Goal: Information Seeking & Learning: Check status

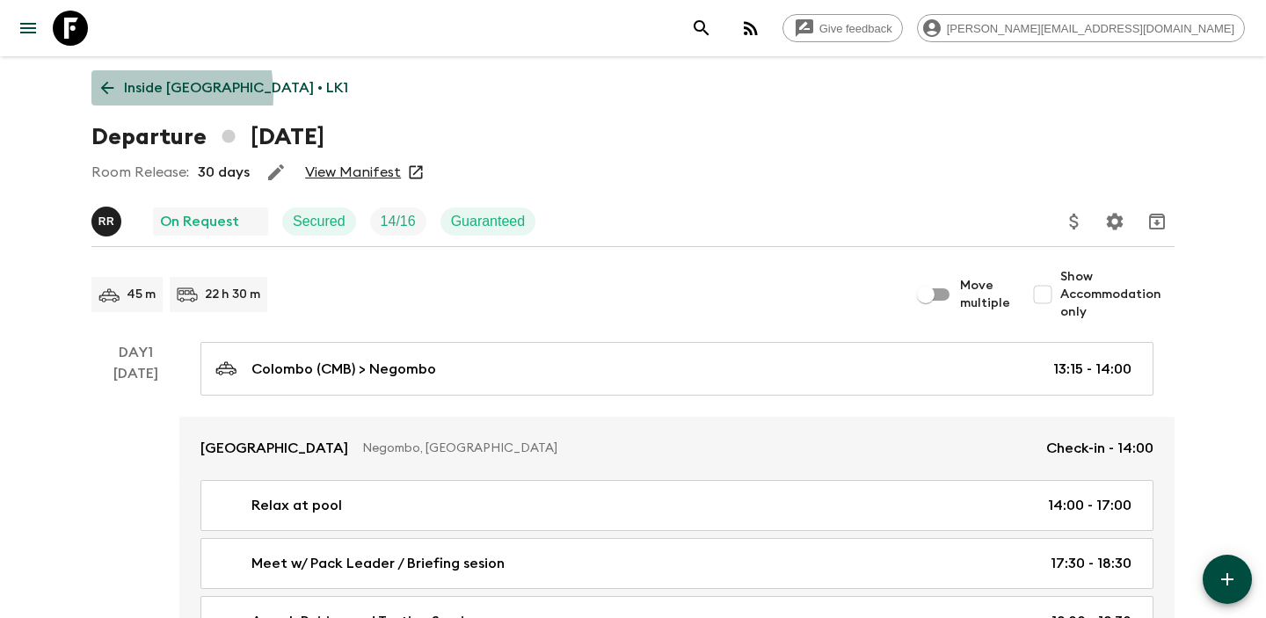
click at [112, 94] on icon at bounding box center [107, 87] width 19 height 19
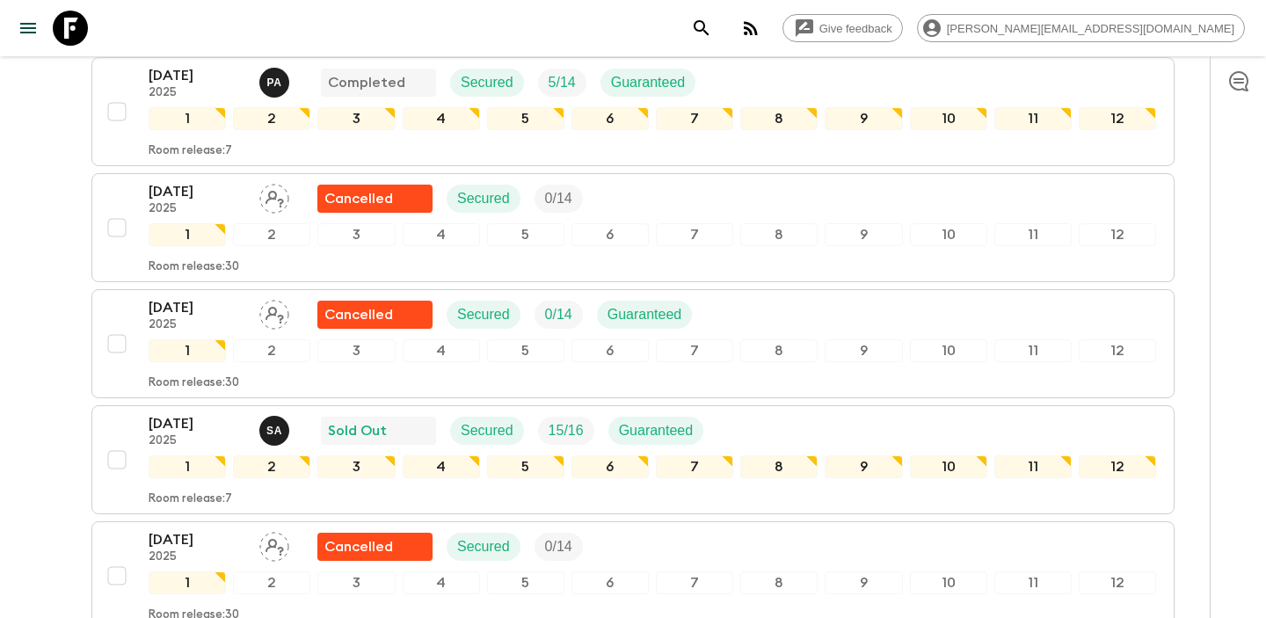
scroll to position [783, 0]
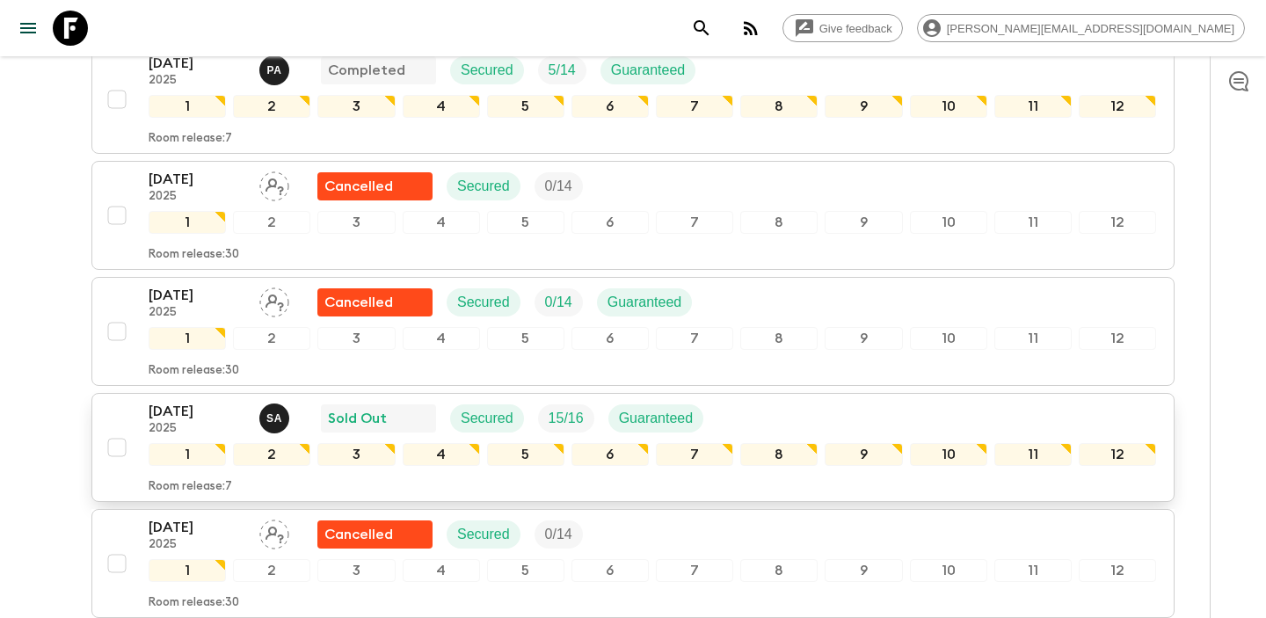
click at [203, 414] on p "[DATE]" at bounding box center [197, 411] width 97 height 21
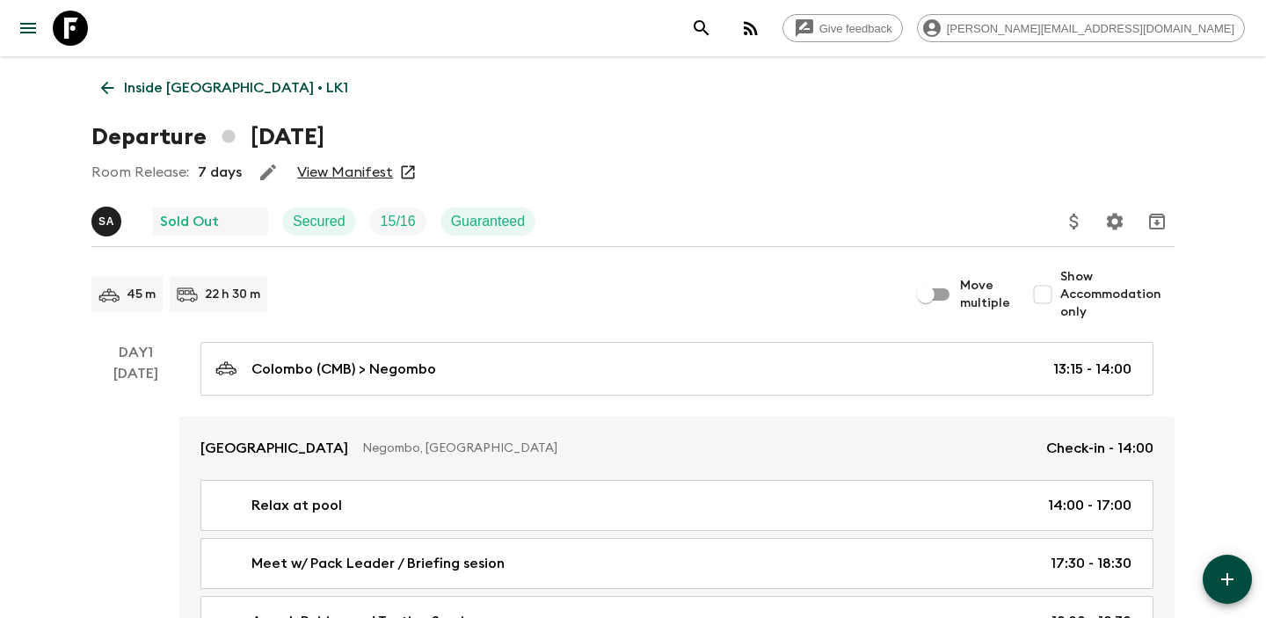
click at [352, 181] on div "Room Release: 7 days View Manifest" at bounding box center [632, 172] width 1083 height 35
click at [352, 181] on link "View Manifest" at bounding box center [345, 173] width 96 height 18
click at [98, 90] on icon at bounding box center [107, 87] width 19 height 19
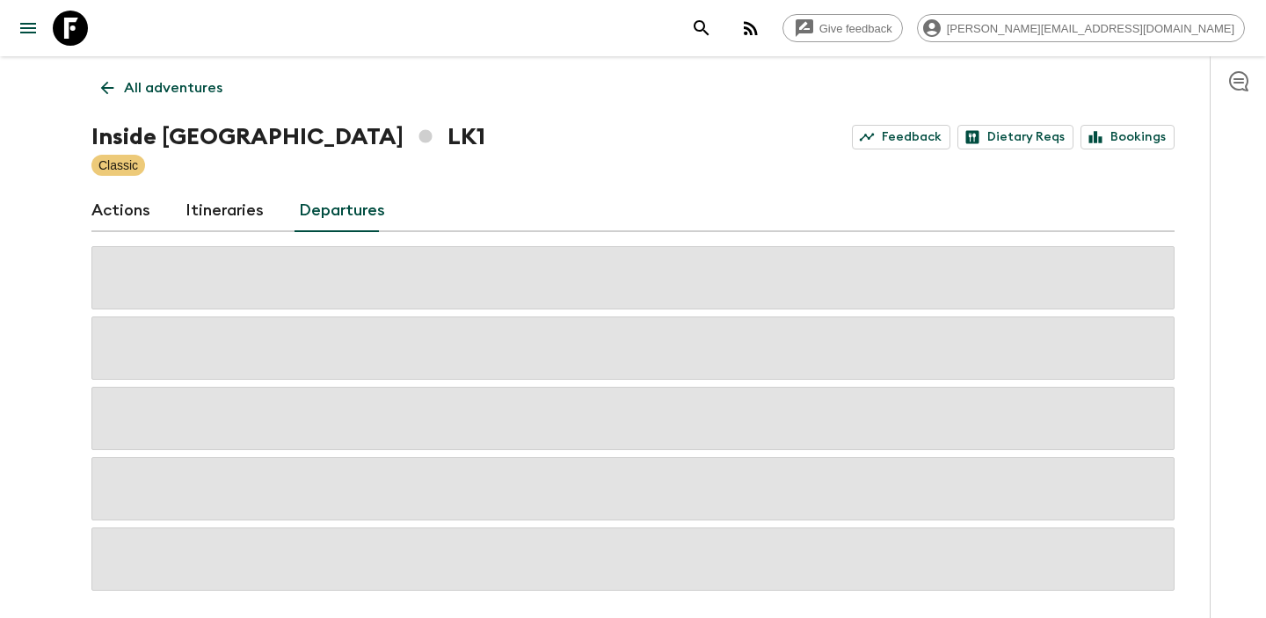
click at [129, 100] on link "All adventures" at bounding box center [161, 87] width 141 height 35
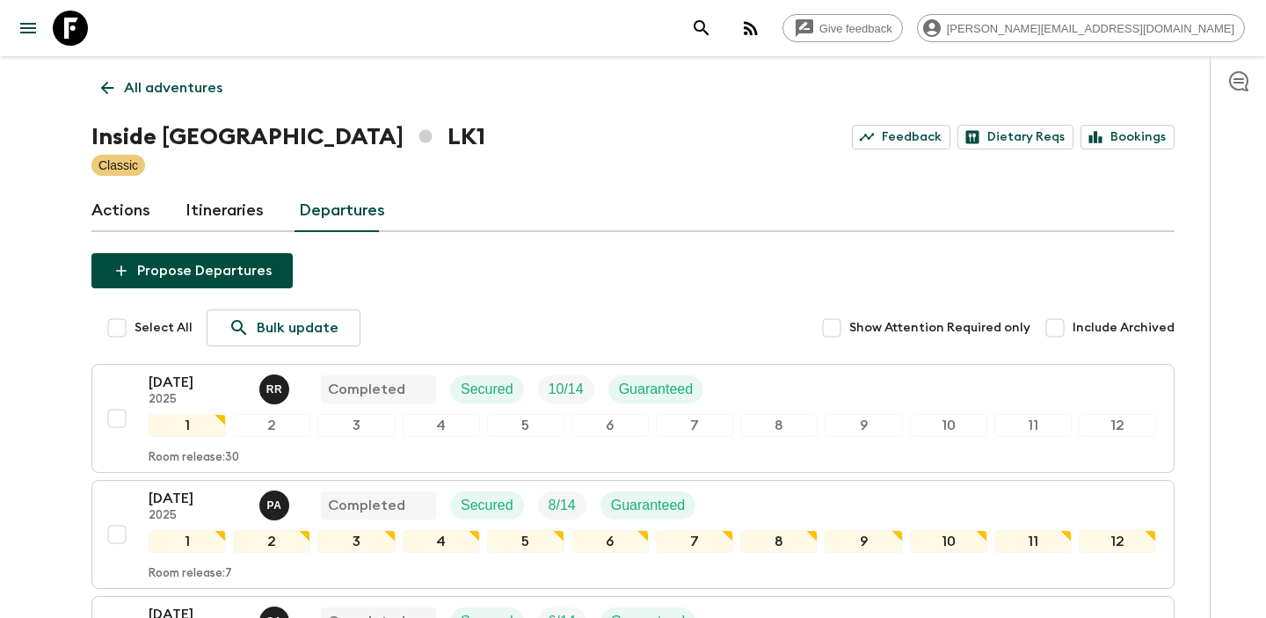
click at [108, 81] on icon at bounding box center [107, 87] width 19 height 19
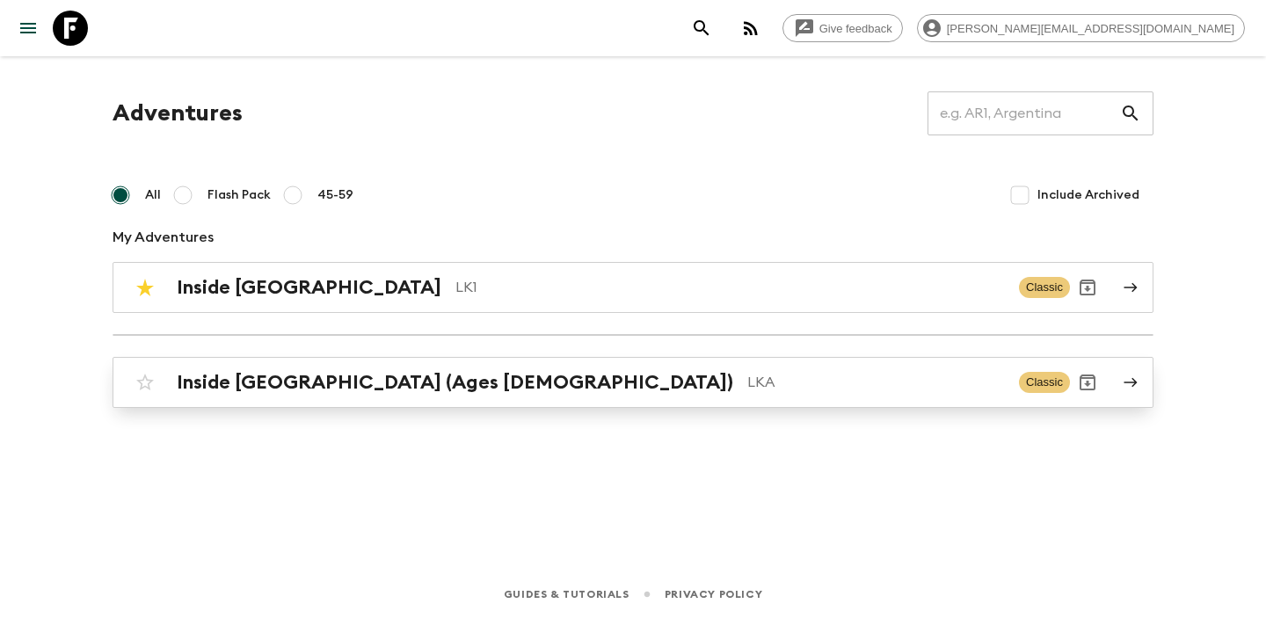
click at [291, 374] on h2 "Inside [GEOGRAPHIC_DATA] (Ages [DEMOGRAPHIC_DATA])" at bounding box center [455, 382] width 556 height 23
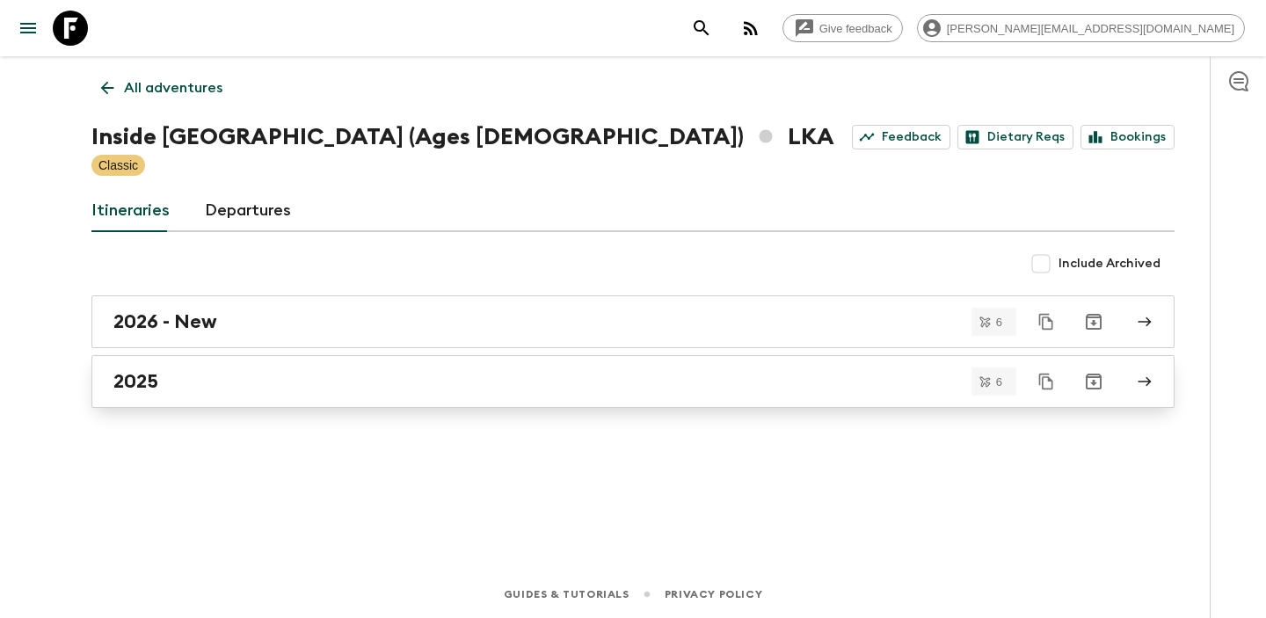
click at [349, 375] on div "2025" at bounding box center [616, 381] width 1006 height 23
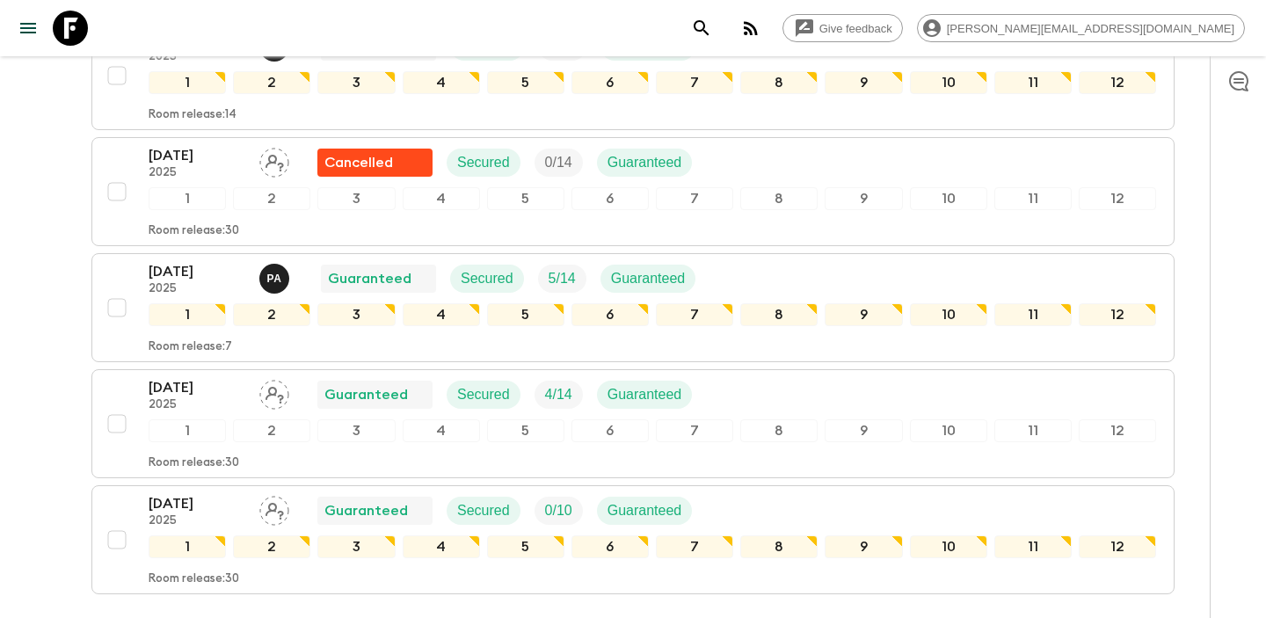
scroll to position [472, 0]
click at [204, 262] on p "01 Oct 2025" at bounding box center [197, 272] width 97 height 21
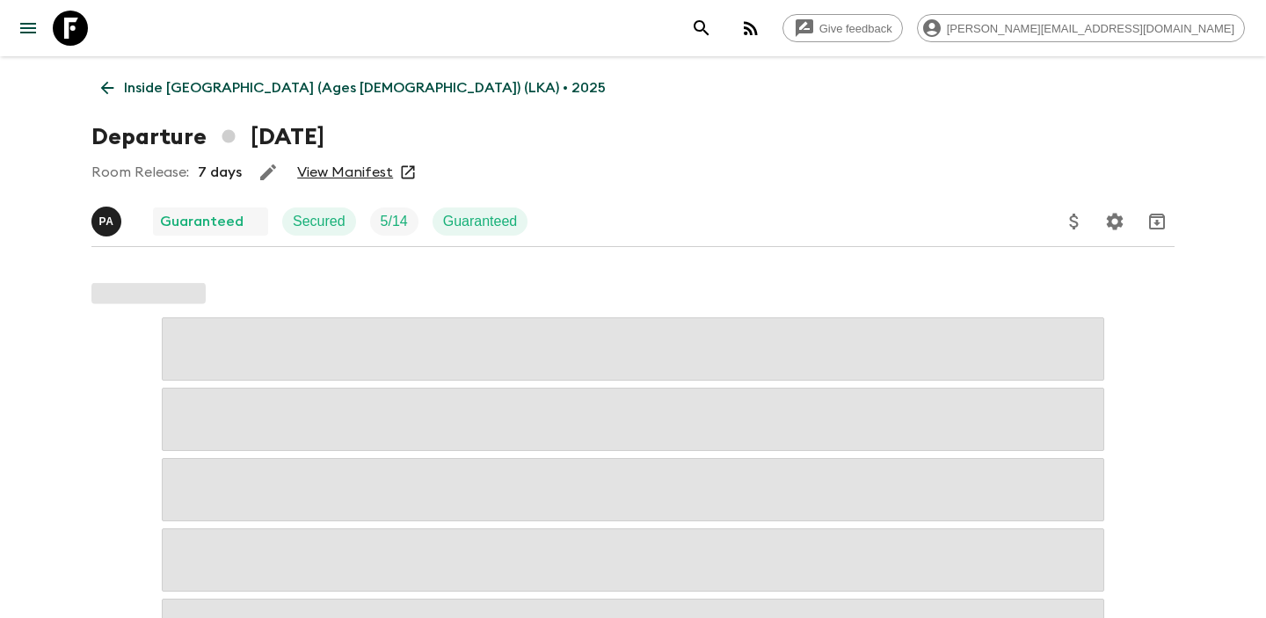
click at [339, 169] on link "View Manifest" at bounding box center [345, 173] width 96 height 18
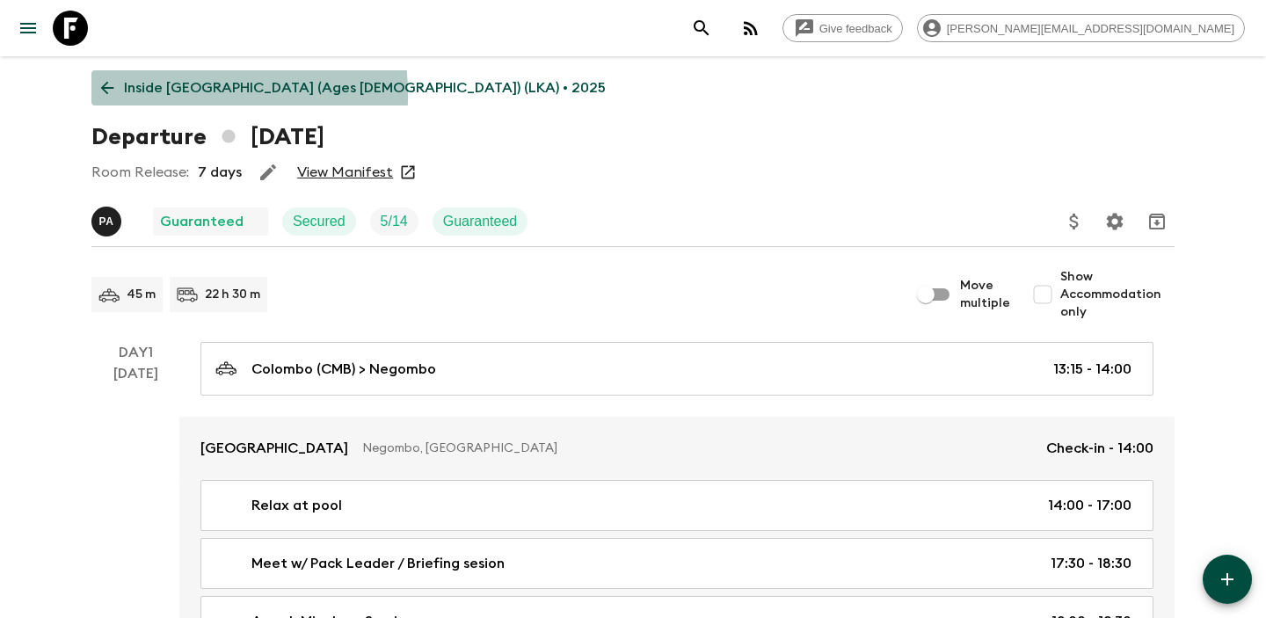
click at [104, 96] on icon at bounding box center [107, 87] width 19 height 19
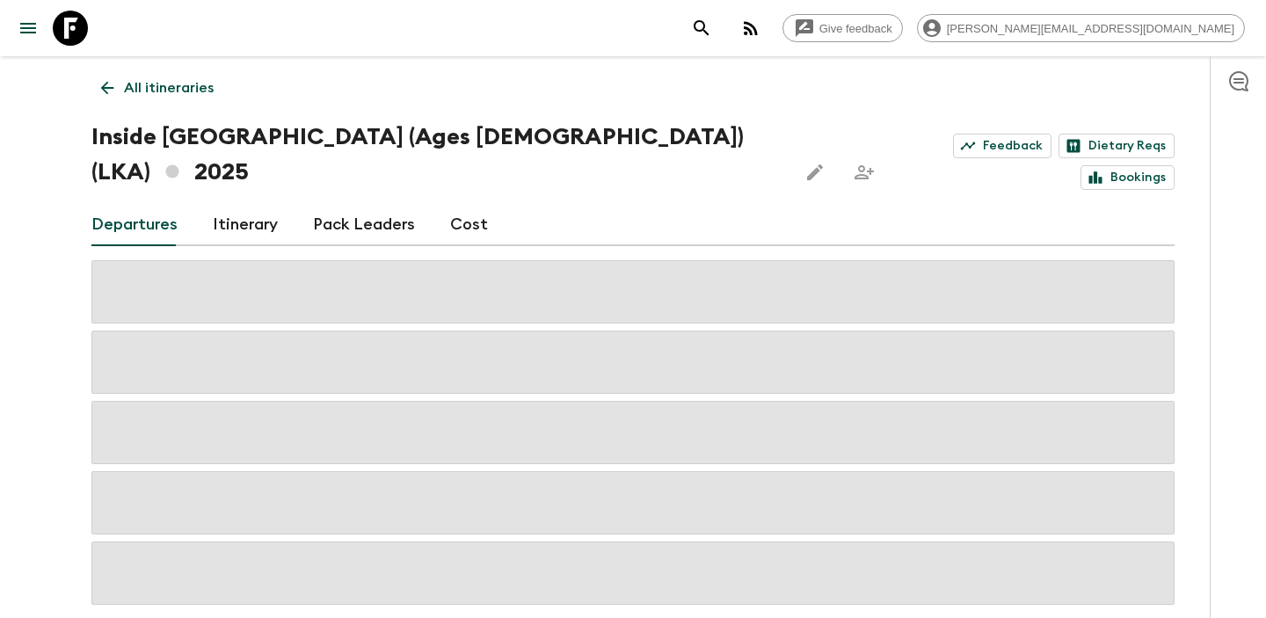
click at [104, 92] on icon at bounding box center [107, 87] width 19 height 19
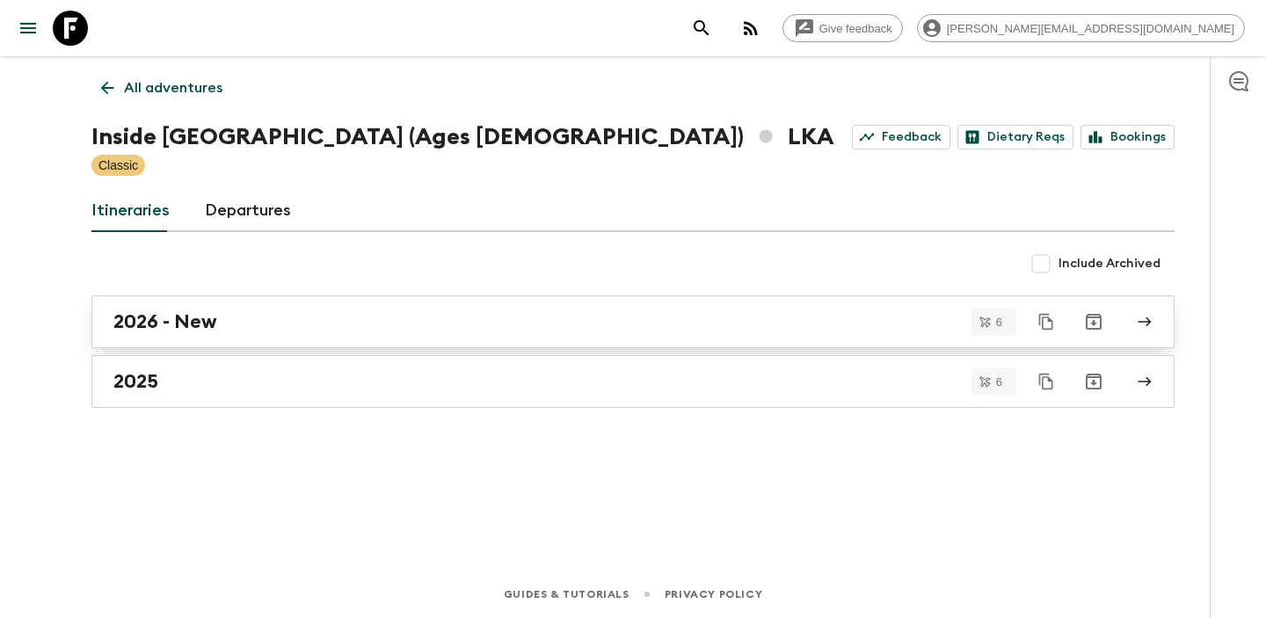
click at [222, 322] on div "2026 - New" at bounding box center [616, 321] width 1006 height 23
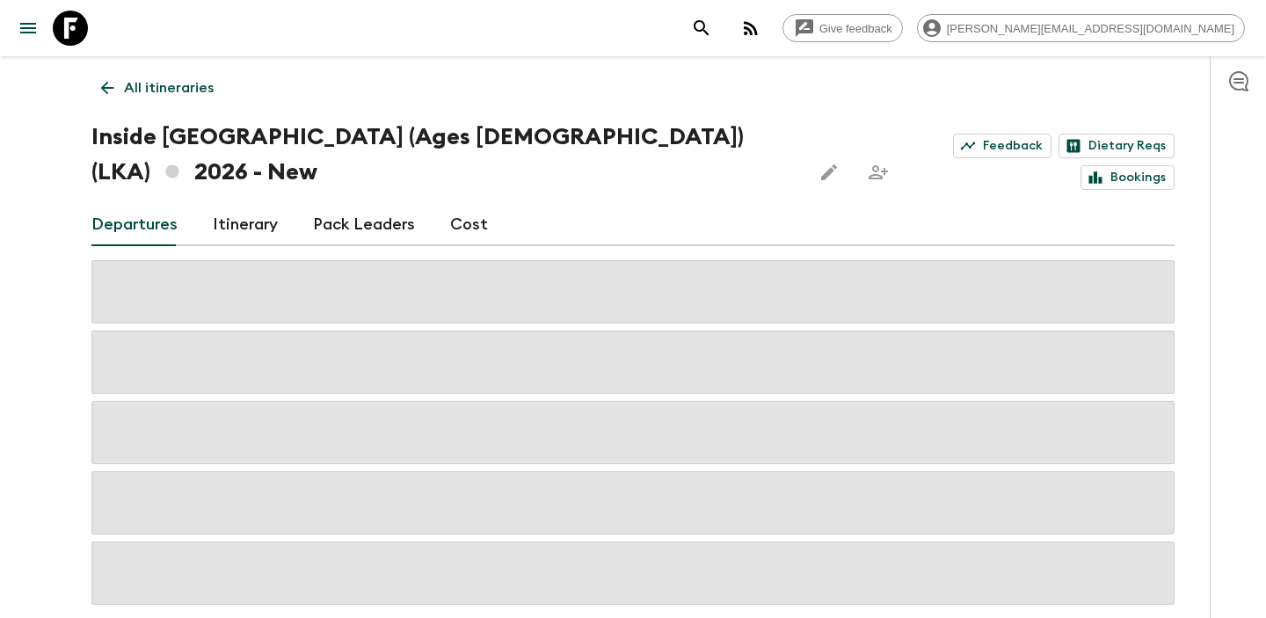
click at [107, 82] on icon at bounding box center [107, 88] width 13 height 13
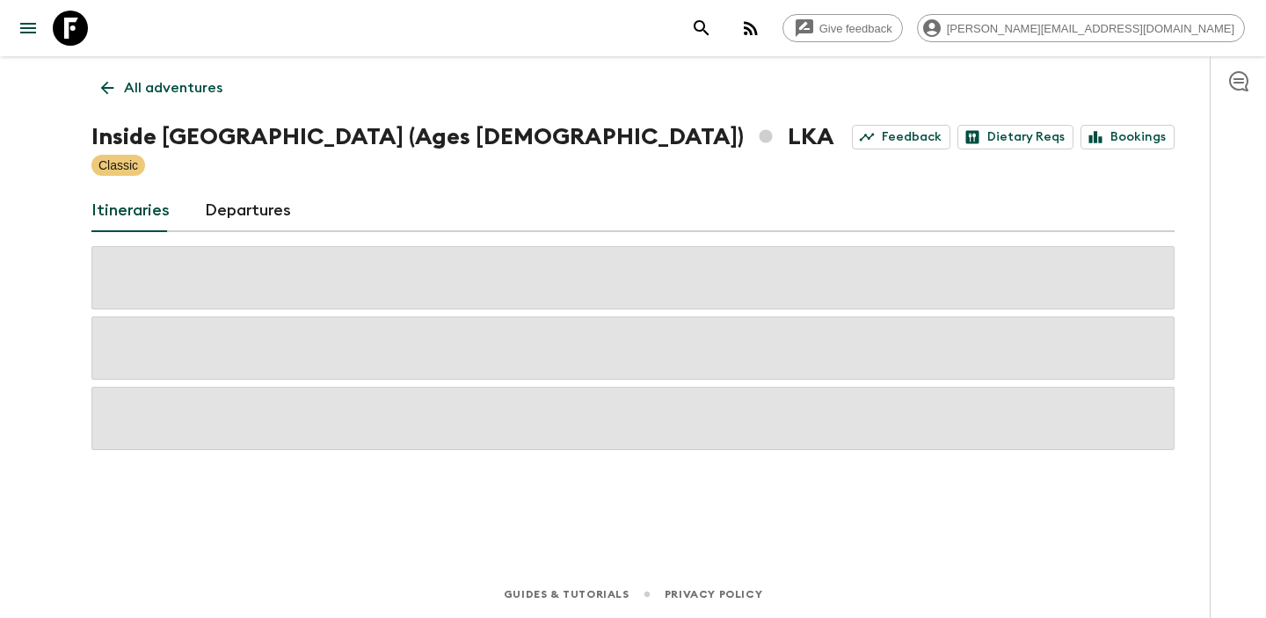
click at [107, 82] on icon at bounding box center [107, 88] width 13 height 13
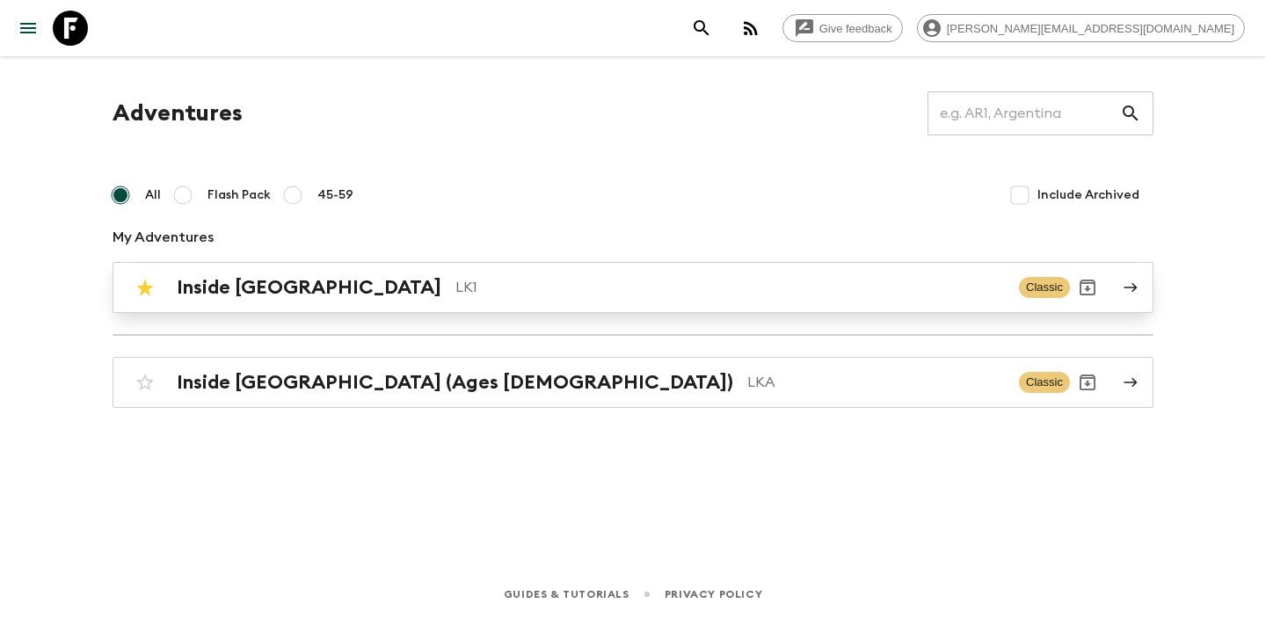
click at [278, 281] on h2 "Inside [GEOGRAPHIC_DATA]" at bounding box center [309, 287] width 265 height 23
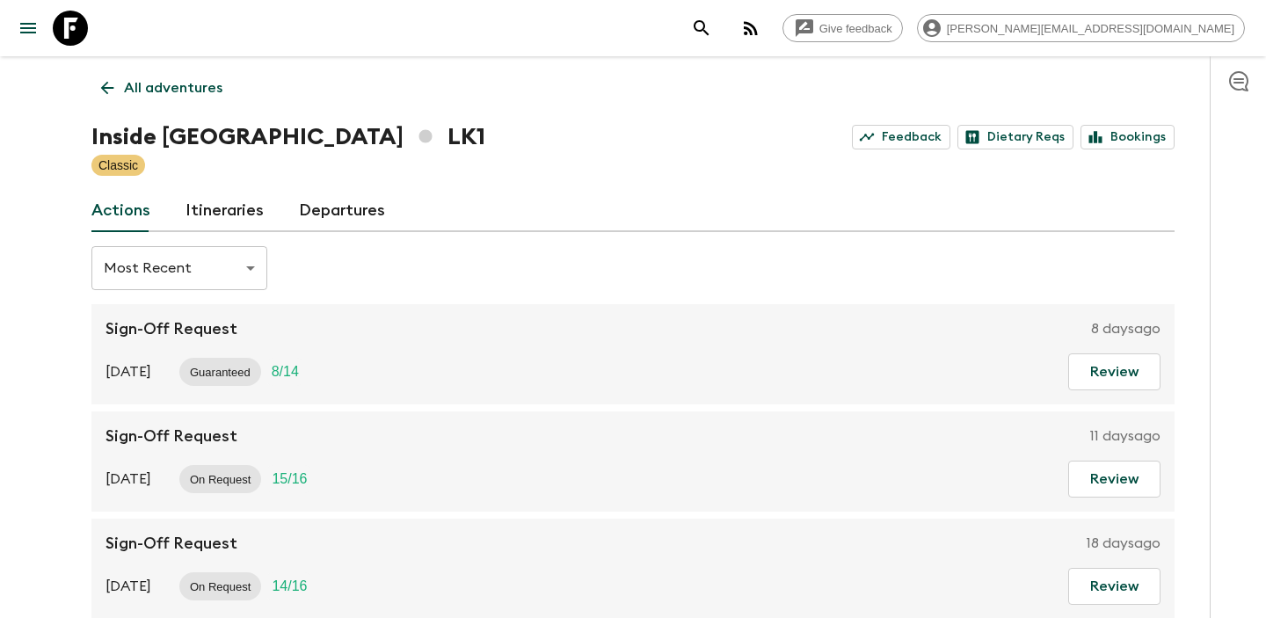
click at [316, 232] on div "All adventures Inside Sri Lanka LK1 Feedback Dietary Reqs Bookings Classic Acti…" at bounding box center [632, 358] width 1125 height 605
click at [324, 211] on link "Departures" at bounding box center [342, 211] width 86 height 42
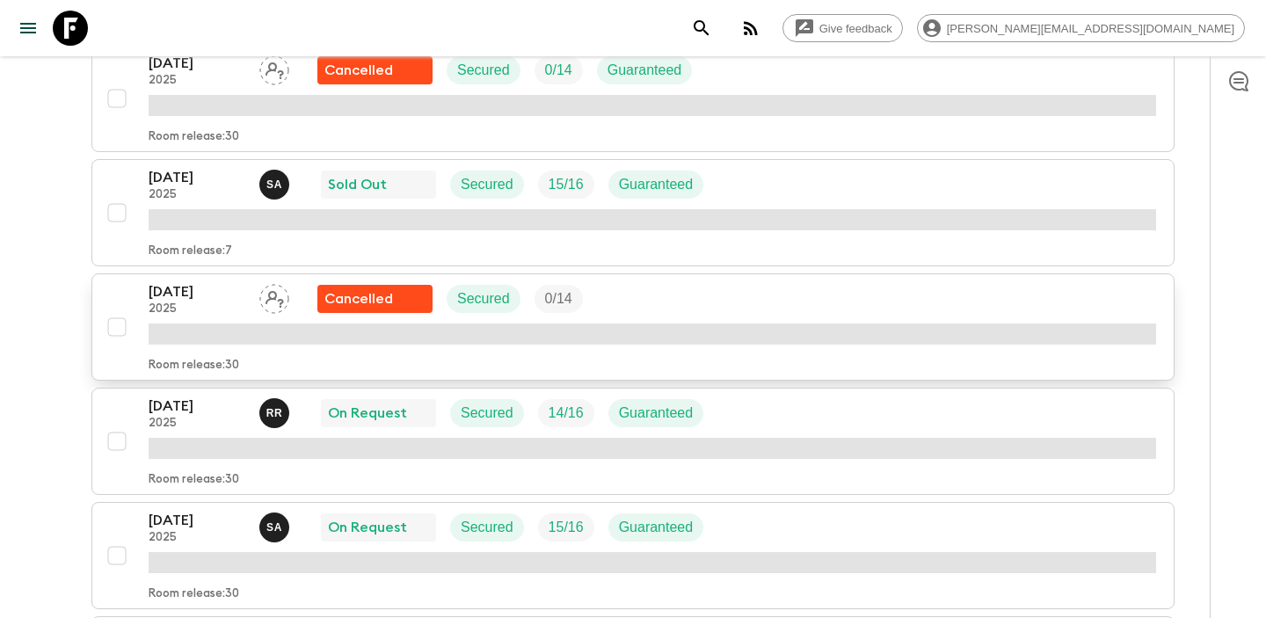
scroll to position [1006, 0]
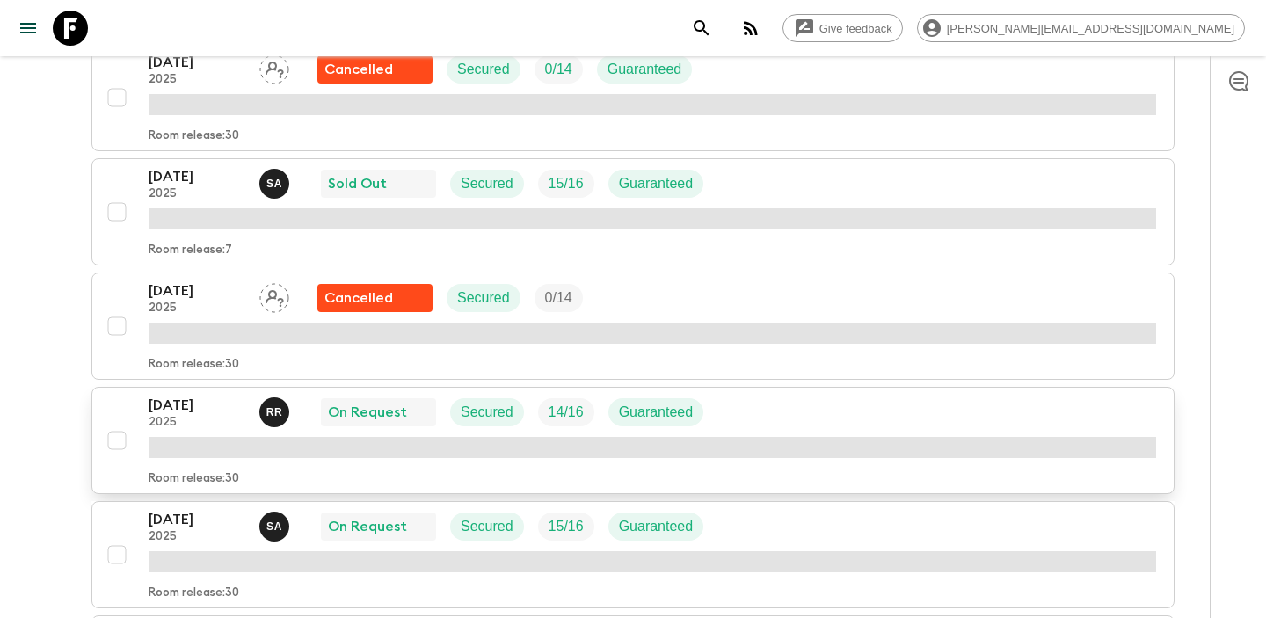
click at [195, 401] on p "[DATE]" at bounding box center [197, 405] width 97 height 21
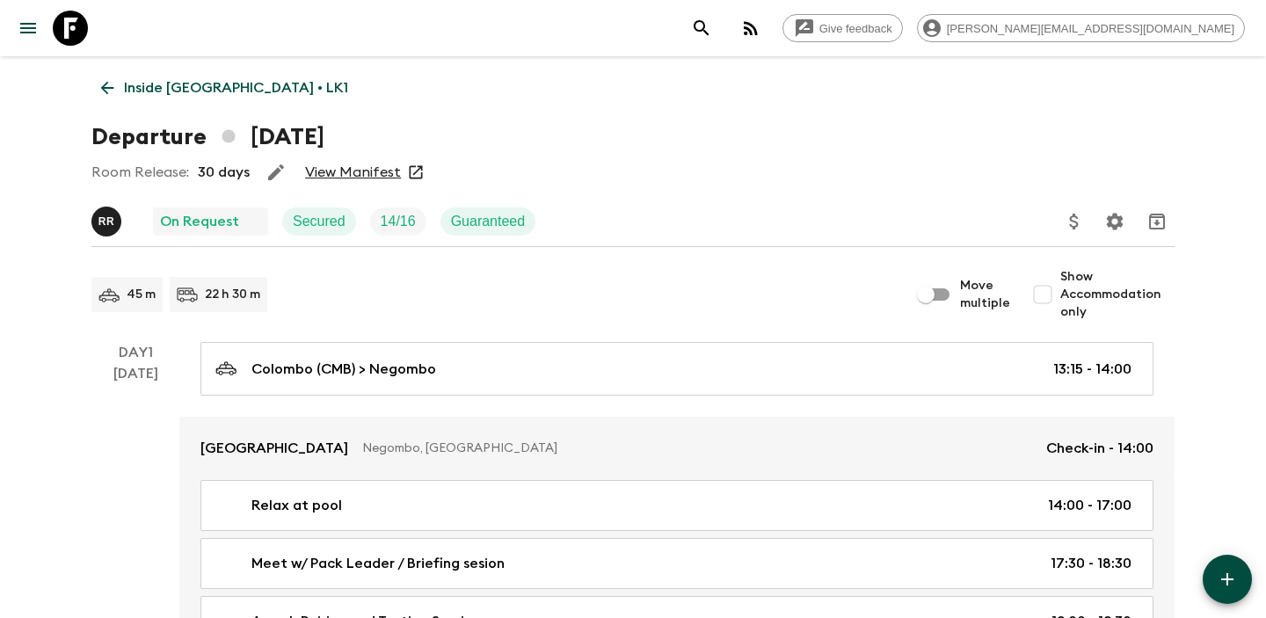
click at [347, 176] on link "View Manifest" at bounding box center [353, 173] width 96 height 18
